Goal: Information Seeking & Learning: Learn about a topic

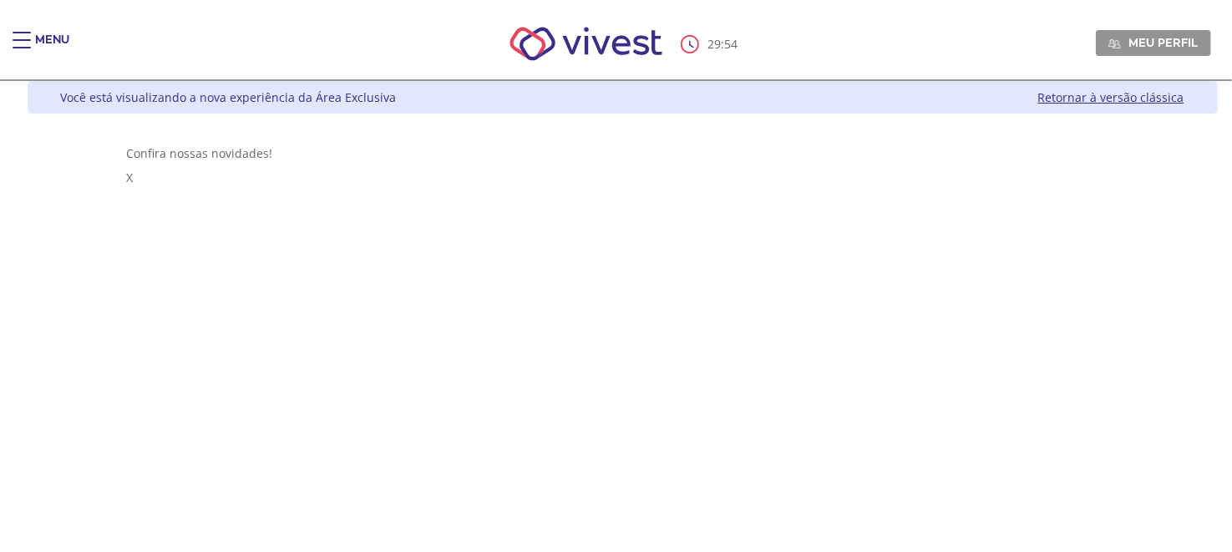
click at [28, 37] on div "Main header" at bounding box center [22, 48] width 18 height 33
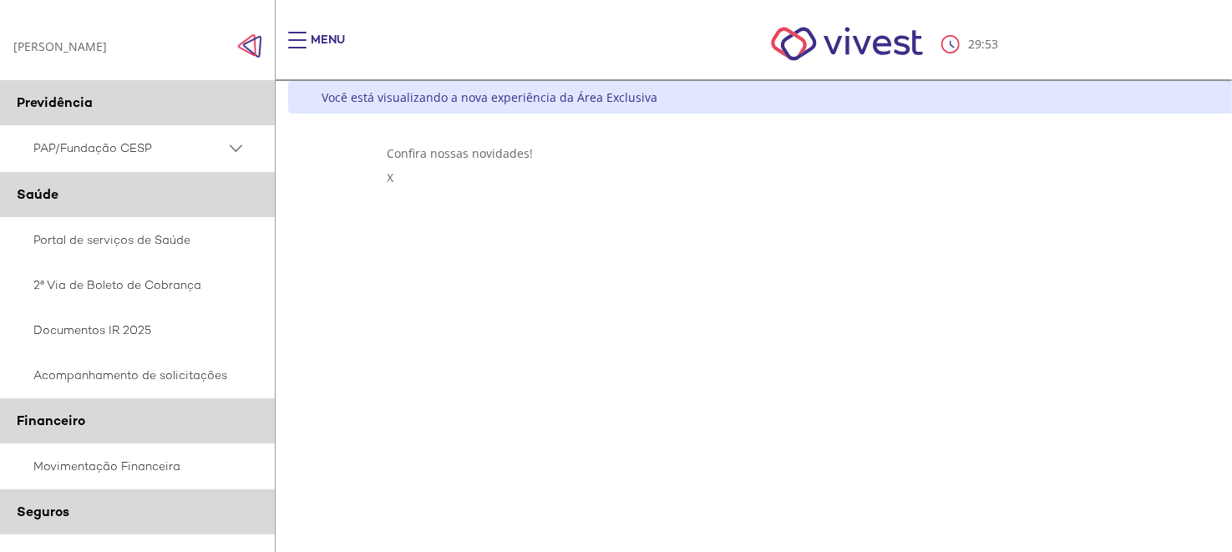
scroll to position [388, 0]
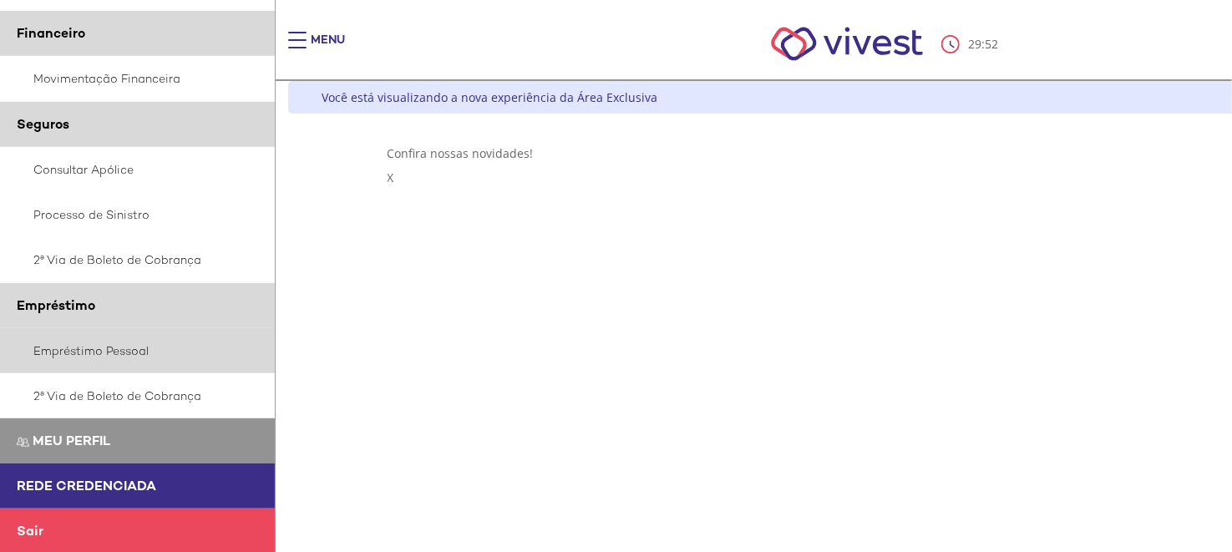
click at [102, 348] on link "Empréstimo Pessoal" at bounding box center [138, 350] width 276 height 45
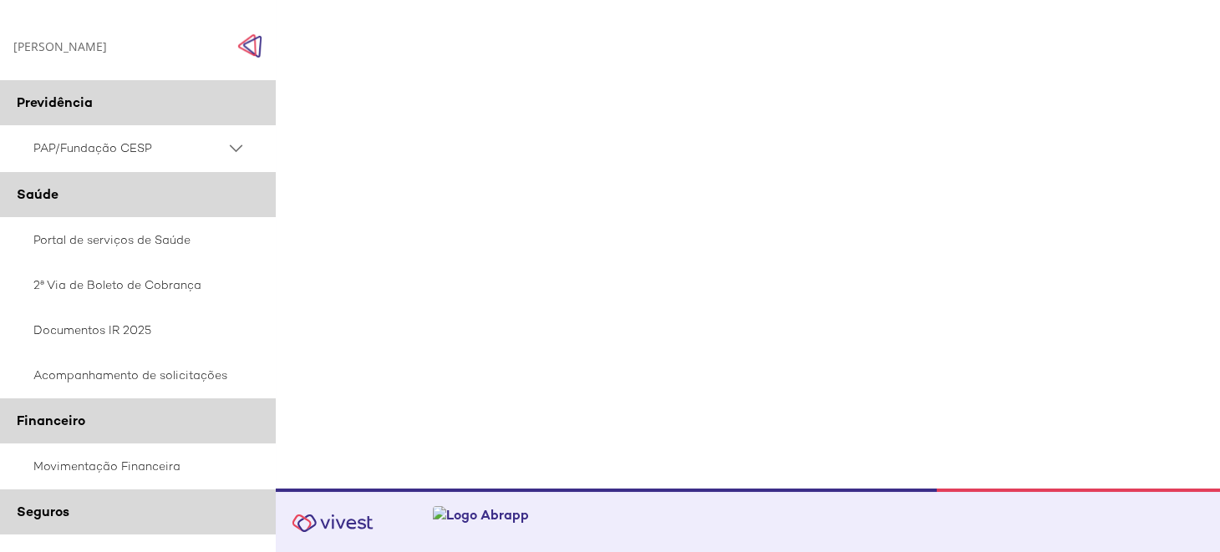
scroll to position [388, 0]
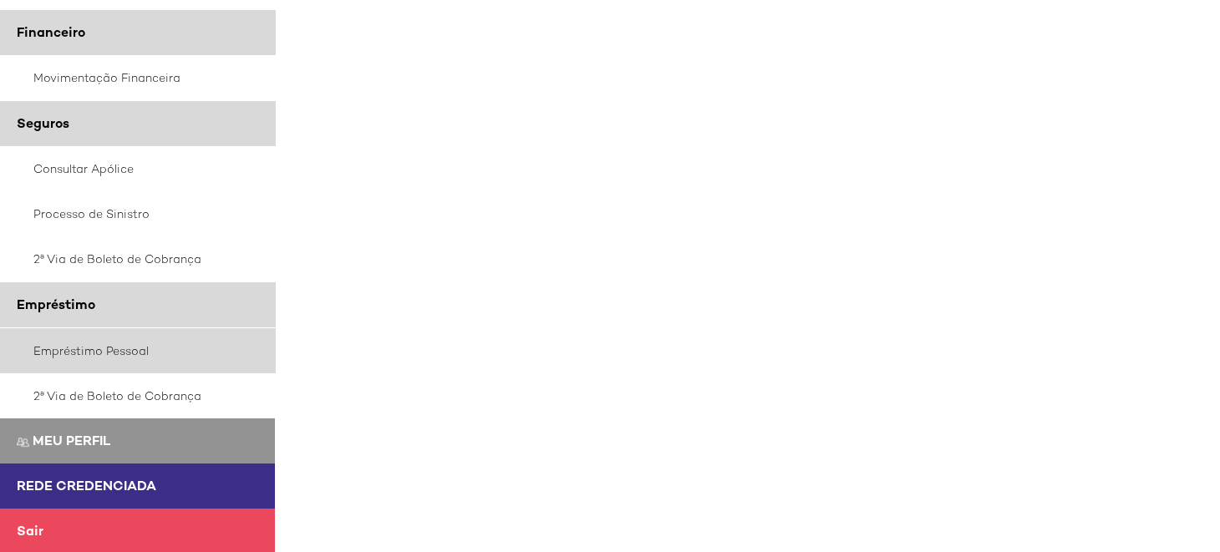
click at [96, 351] on link "Empréstimo Pessoal" at bounding box center [138, 350] width 276 height 45
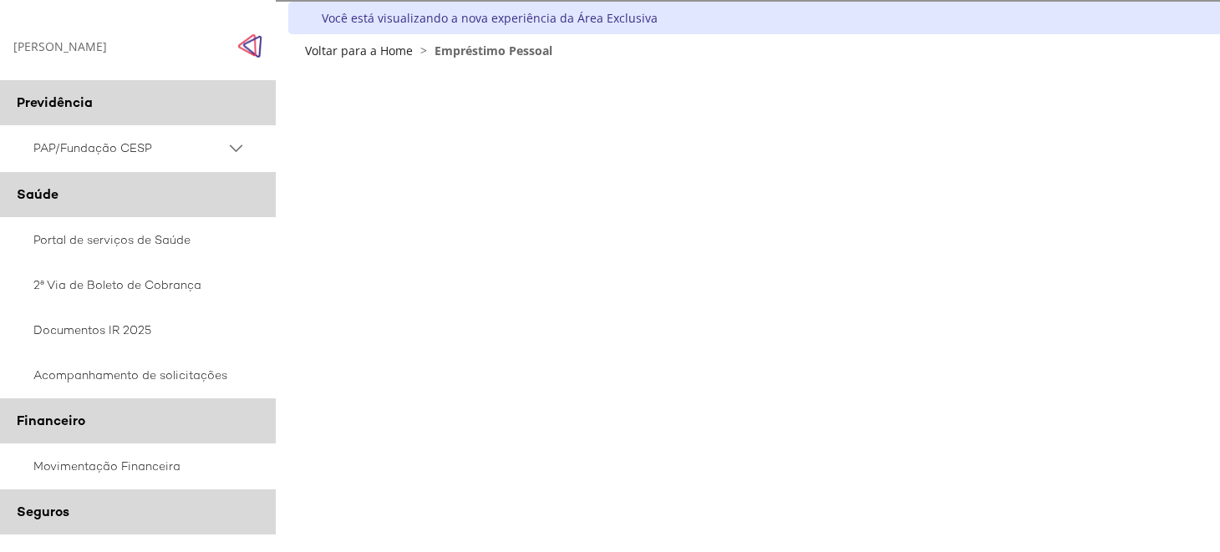
scroll to position [343, 0]
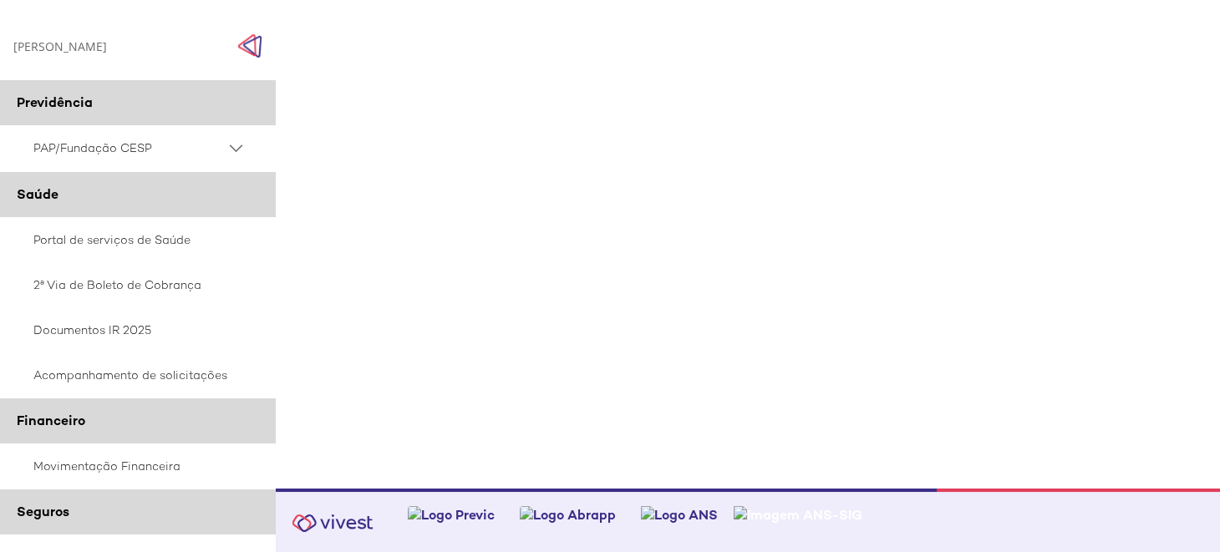
drag, startPoint x: 984, startPoint y: 486, endPoint x: 1118, endPoint y: 482, distance: 133.7
click at [1118, 482] on div "Z7_0HDA14K041L1706374JTHR30P6 Empréstimos - Phoenix Finne Menu de ação do compo…" at bounding box center [884, 141] width 1002 height 694
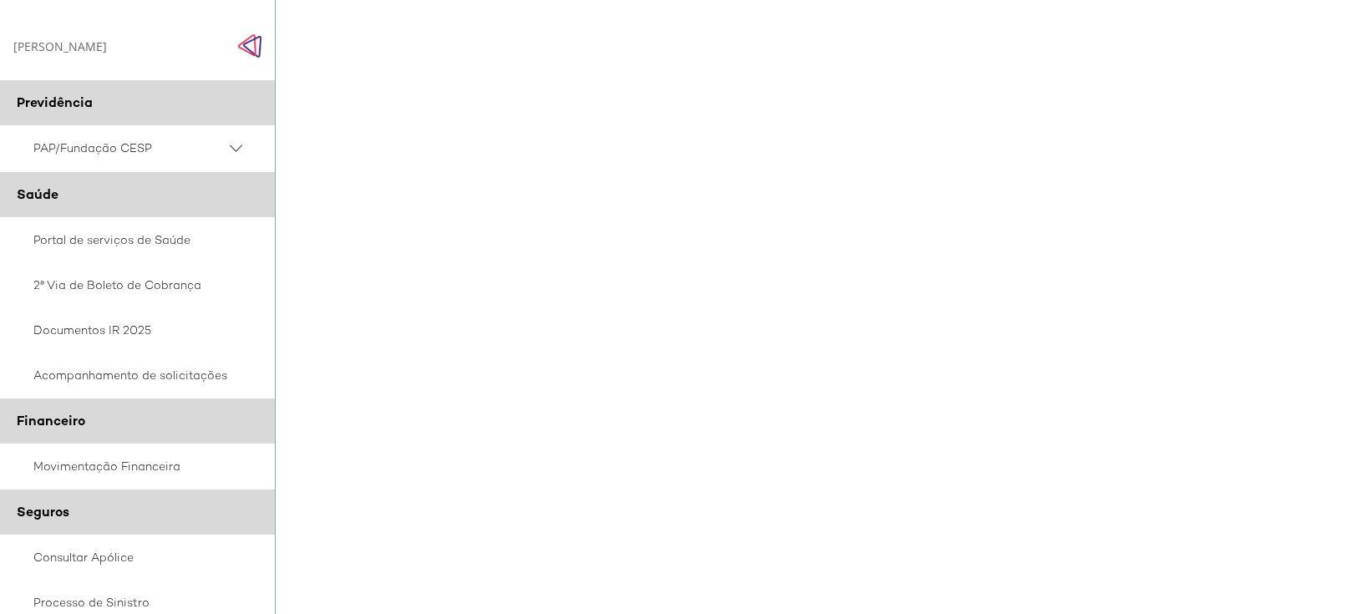
scroll to position [1236, 0]
